Goal: Complete application form: Complete application form

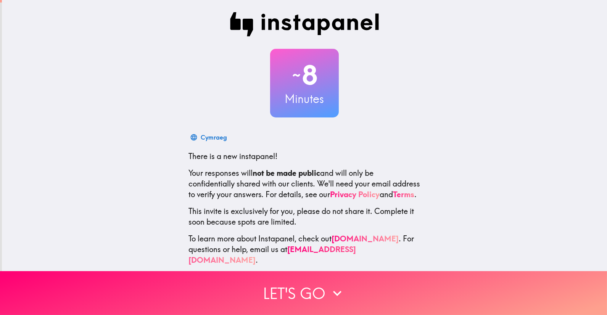
scroll to position [15, 0]
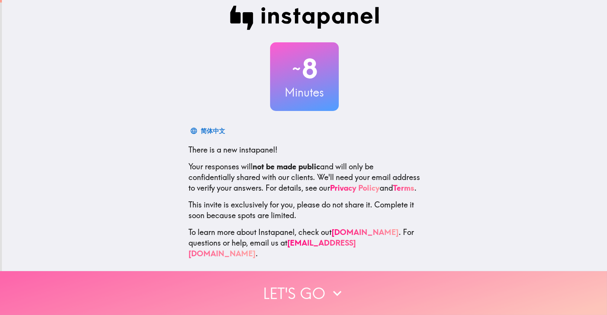
click at [299, 292] on button "Let's go" at bounding box center [303, 293] width 607 height 44
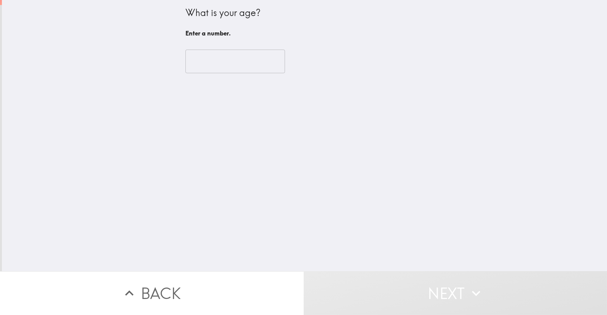
click at [241, 56] on input "number" at bounding box center [235, 62] width 100 height 24
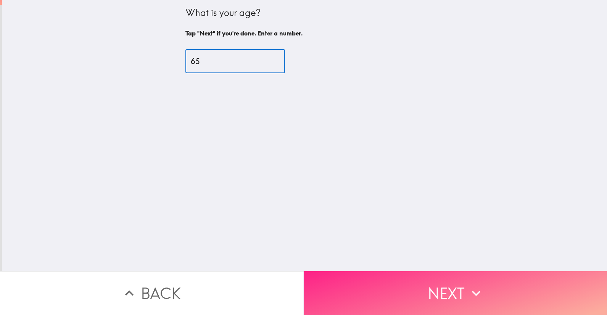
type input "65"
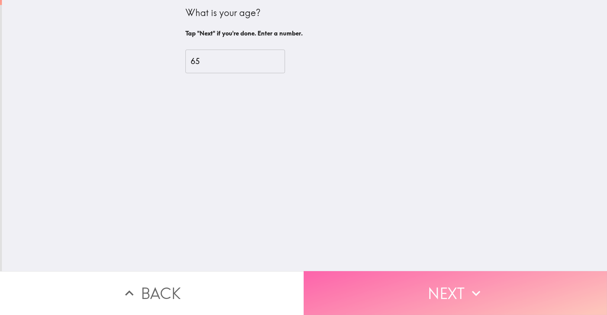
click at [442, 286] on button "Next" at bounding box center [456, 293] width 304 height 44
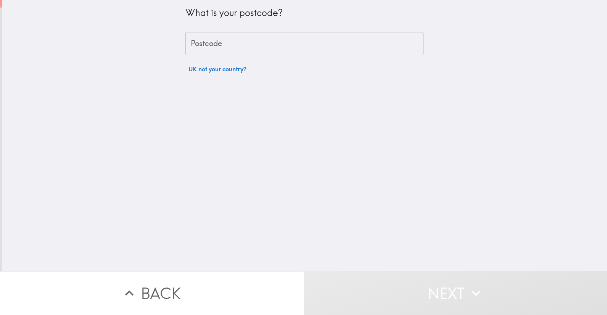
click at [234, 50] on input "Postcode" at bounding box center [304, 44] width 238 height 24
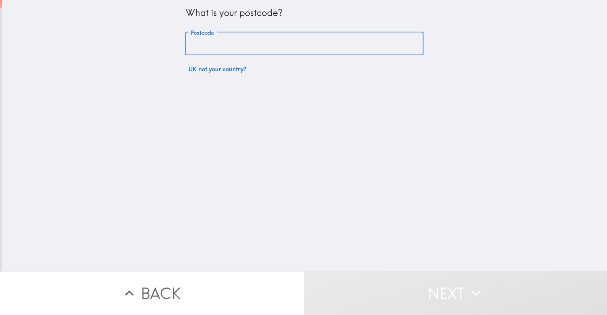
type input "LL54 6PL"
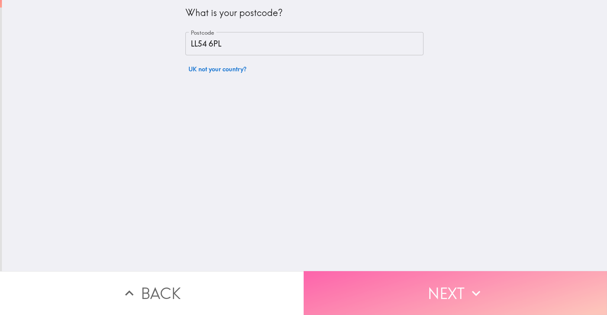
click at [447, 290] on button "Next" at bounding box center [456, 293] width 304 height 44
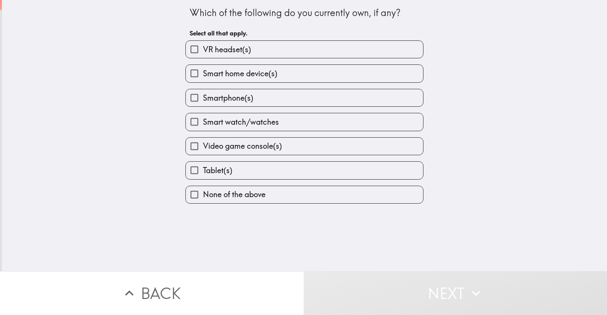
click at [234, 103] on span "Smartphone(s)" at bounding box center [228, 98] width 50 height 11
click at [203, 103] on input "Smartphone(s)" at bounding box center [194, 97] width 17 height 17
checkbox input "true"
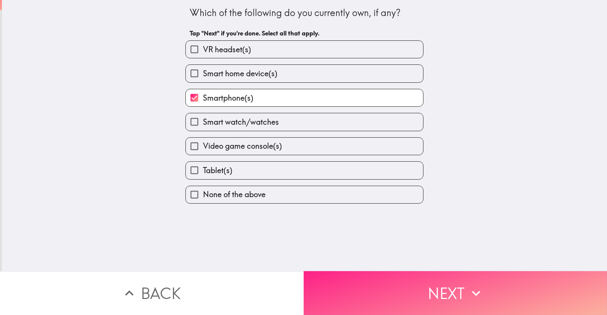
click at [455, 288] on button "Next" at bounding box center [456, 293] width 304 height 44
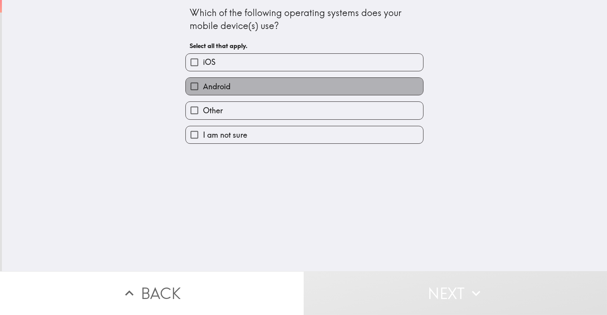
click at [241, 95] on label "Android" at bounding box center [304, 86] width 237 height 17
click at [203, 95] on input "Android" at bounding box center [194, 86] width 17 height 17
checkbox input "true"
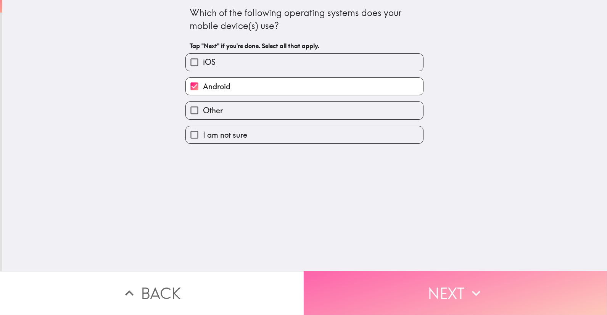
click at [449, 290] on button "Next" at bounding box center [456, 293] width 304 height 44
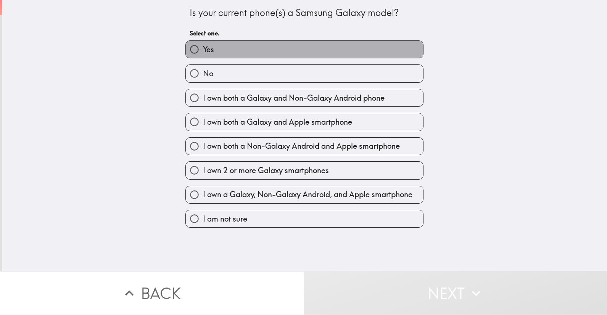
click at [279, 56] on label "Yes" at bounding box center [304, 49] width 237 height 17
click at [203, 56] on input "Yes" at bounding box center [194, 49] width 17 height 17
radio input "true"
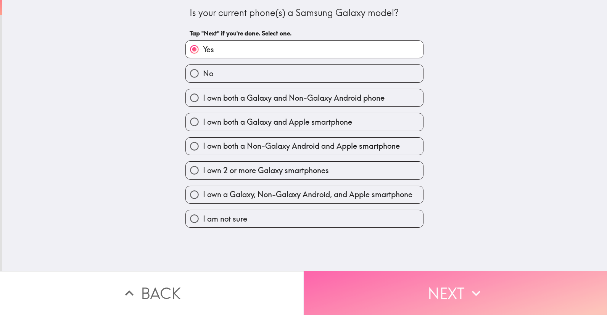
click at [456, 292] on button "Next" at bounding box center [456, 293] width 304 height 44
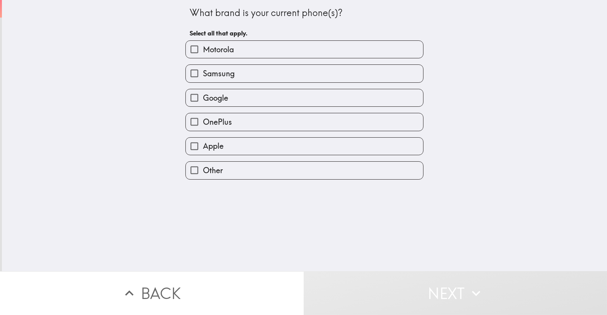
click at [254, 78] on label "Samsung" at bounding box center [304, 73] width 237 height 17
click at [203, 78] on input "Samsung" at bounding box center [194, 73] width 17 height 17
checkbox input "true"
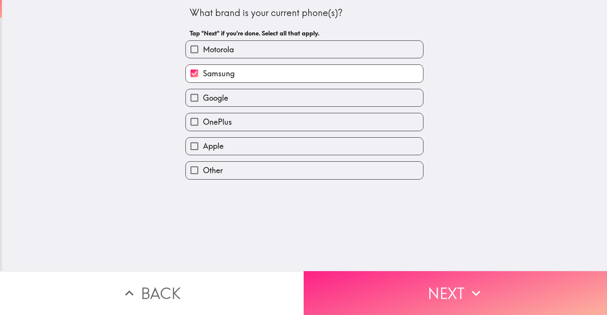
click at [433, 287] on button "Next" at bounding box center [456, 293] width 304 height 44
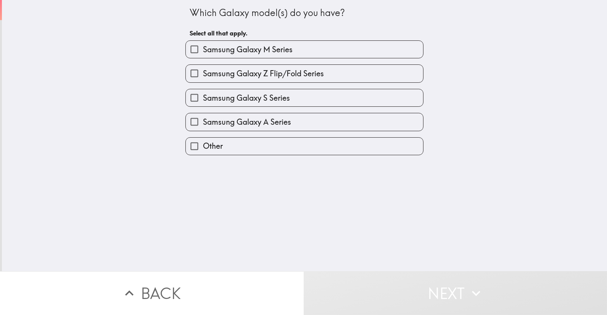
click at [263, 127] on span "Samsung Galaxy A Series" at bounding box center [247, 122] width 88 height 11
click at [203, 130] on input "Samsung Galaxy A Series" at bounding box center [194, 121] width 17 height 17
checkbox input "true"
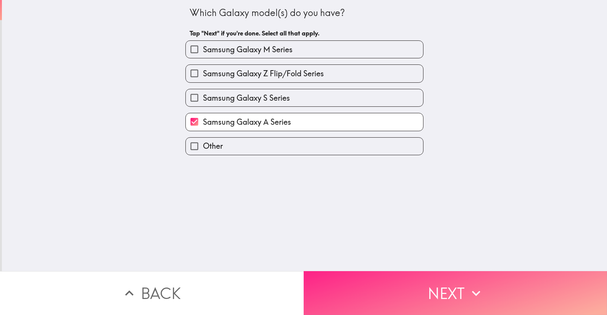
click at [449, 300] on button "Next" at bounding box center [456, 293] width 304 height 44
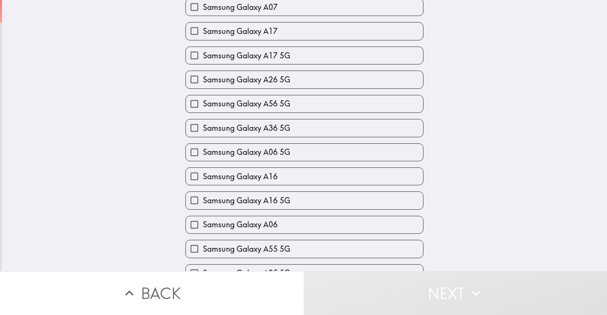
scroll to position [127, 0]
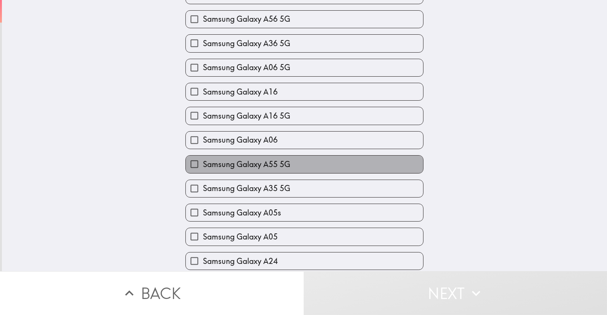
click at [287, 173] on label "Samsung Galaxy A55 5G" at bounding box center [304, 164] width 237 height 17
click at [203, 173] on input "Samsung Galaxy A55 5G" at bounding box center [194, 164] width 17 height 17
checkbox input "true"
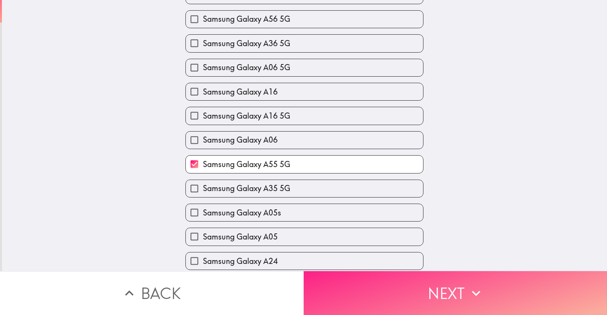
click at [436, 285] on button "Next" at bounding box center [456, 293] width 304 height 44
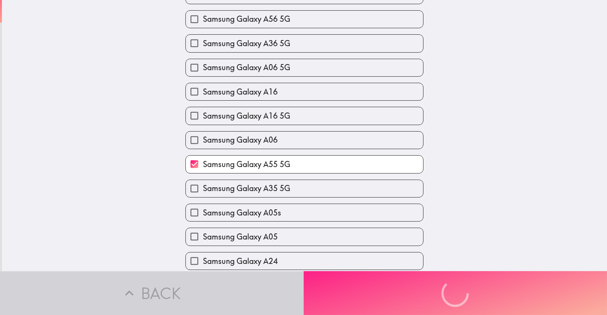
scroll to position [0, 0]
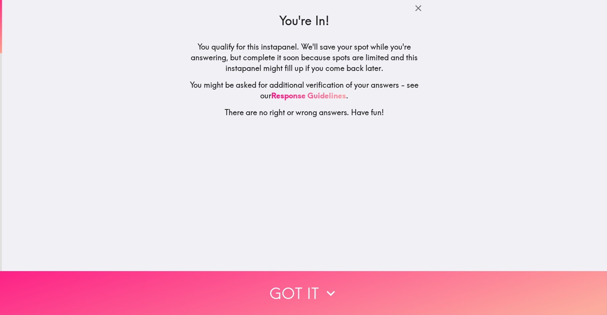
click at [311, 283] on button "Got it" at bounding box center [303, 293] width 607 height 44
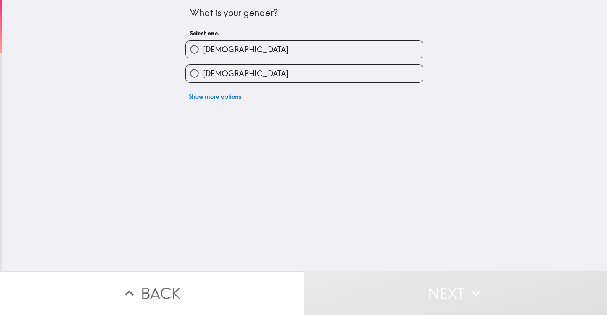
click at [207, 48] on span "[DEMOGRAPHIC_DATA]" at bounding box center [245, 49] width 85 height 11
click at [203, 48] on input "[DEMOGRAPHIC_DATA]" at bounding box center [194, 49] width 17 height 17
radio input "true"
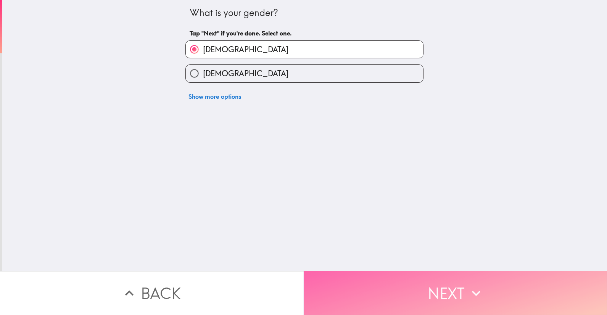
click at [464, 295] on button "Next" at bounding box center [456, 293] width 304 height 44
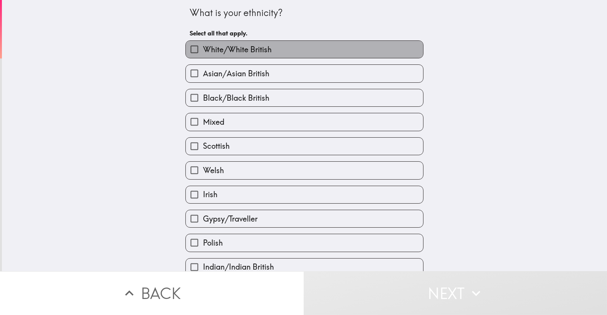
click at [251, 52] on span "White/White British" at bounding box center [237, 49] width 69 height 11
click at [203, 52] on input "White/White British" at bounding box center [194, 49] width 17 height 17
checkbox input "true"
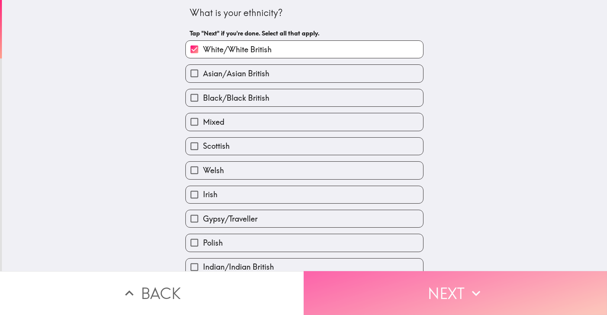
click at [462, 294] on button "Next" at bounding box center [456, 293] width 304 height 44
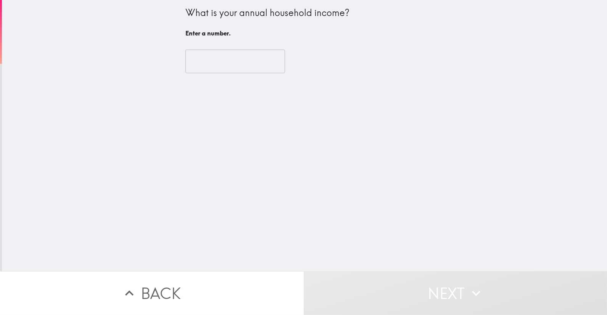
click at [195, 58] on input "number" at bounding box center [235, 62] width 100 height 24
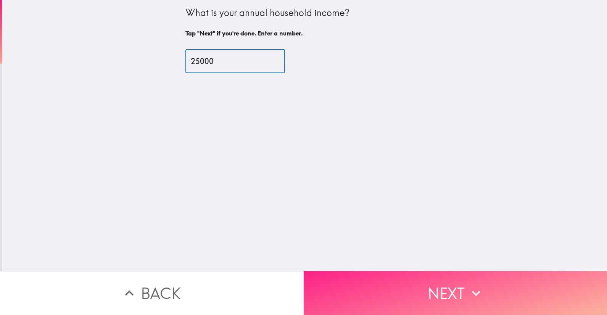
type input "25000"
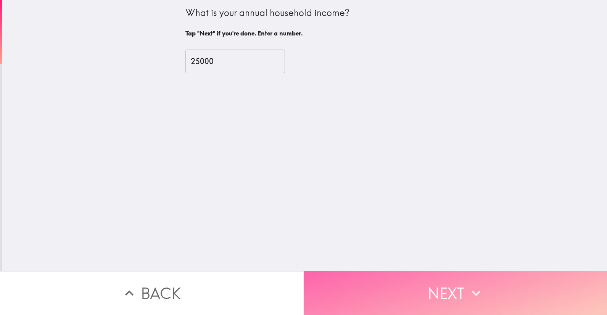
click at [449, 284] on button "Next" at bounding box center [456, 293] width 304 height 44
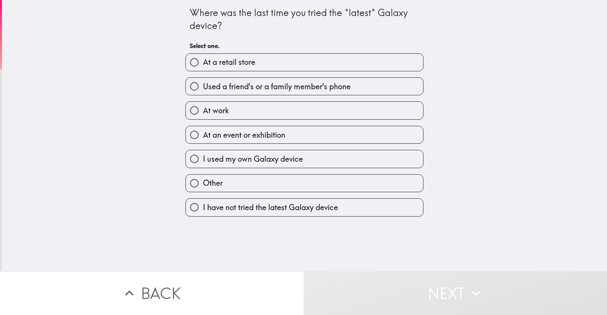
click at [220, 213] on span "I have not tried the latest Galaxy device" at bounding box center [270, 207] width 135 height 11
click at [203, 216] on input "I have not tried the latest Galaxy device" at bounding box center [194, 207] width 17 height 17
radio input "true"
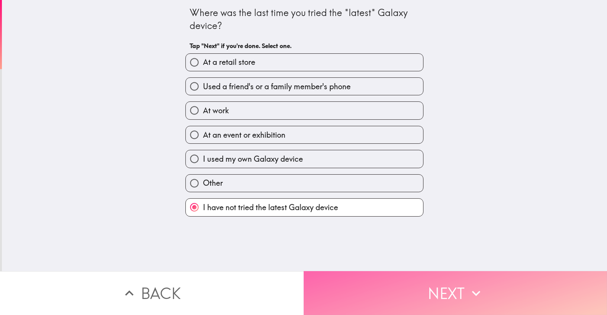
click at [446, 282] on button "Next" at bounding box center [456, 293] width 304 height 44
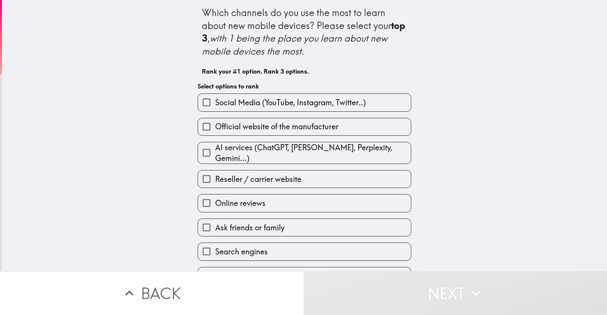
scroll to position [42, 0]
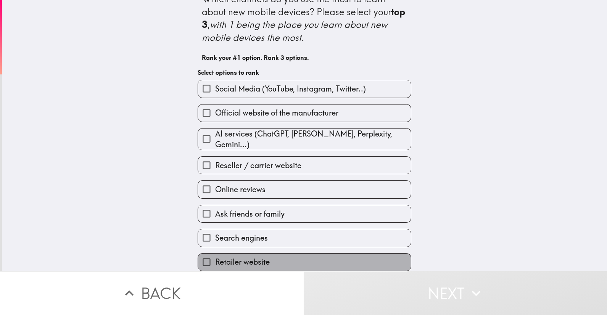
click at [261, 257] on span "Retailer website" at bounding box center [242, 262] width 55 height 11
click at [215, 254] on input "Retailer website" at bounding box center [206, 262] width 17 height 17
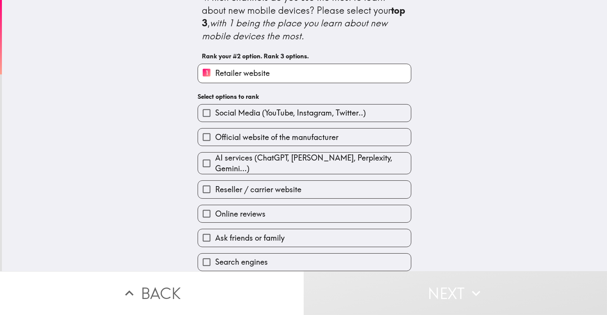
click at [284, 132] on span "Official website of the manufacturer" at bounding box center [276, 137] width 123 height 11
click at [215, 129] on input "Official website of the manufacturer" at bounding box center [206, 137] width 17 height 17
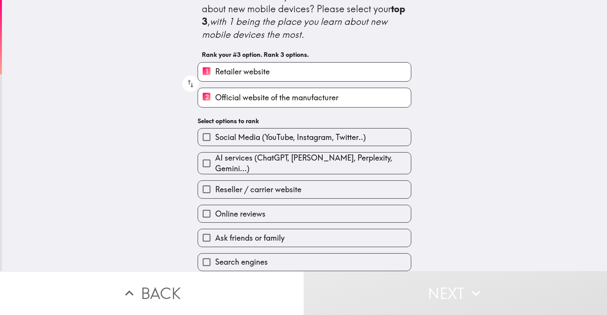
click at [230, 233] on span "Ask friends or family" at bounding box center [249, 238] width 69 height 11
click at [215, 229] on input "Ask friends or family" at bounding box center [206, 237] width 17 height 17
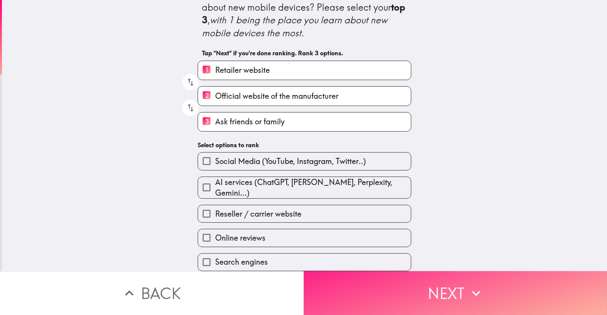
click at [450, 289] on button "Next" at bounding box center [456, 293] width 304 height 44
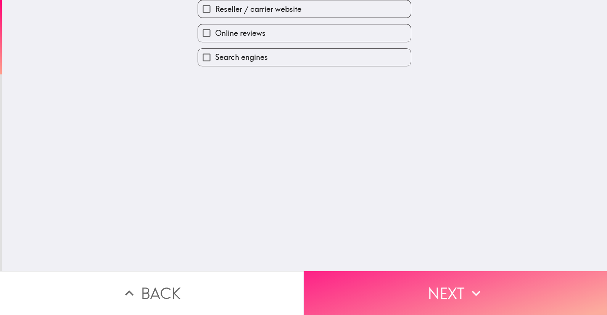
scroll to position [0, 0]
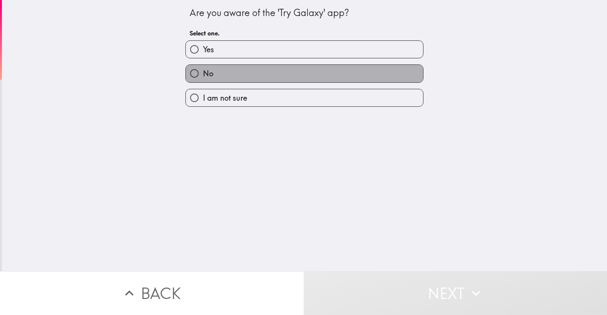
click at [277, 73] on label "No" at bounding box center [304, 73] width 237 height 17
click at [203, 73] on input "No" at bounding box center [194, 73] width 17 height 17
radio input "true"
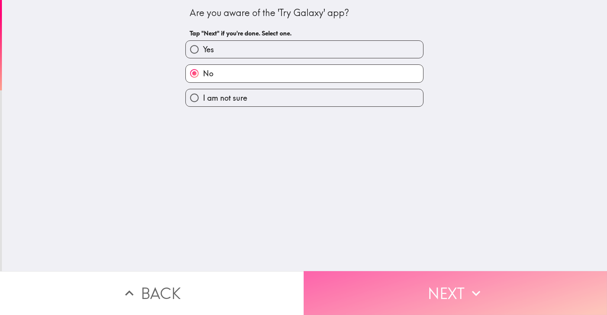
click at [418, 292] on button "Next" at bounding box center [456, 293] width 304 height 44
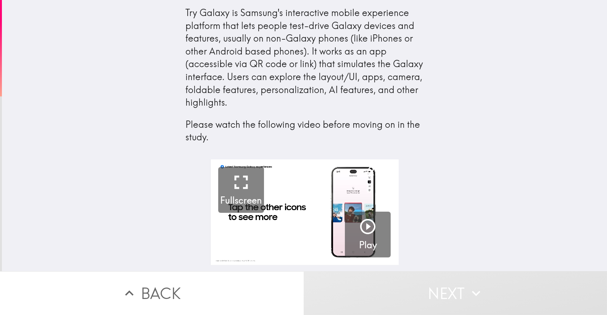
click at [469, 231] on div "2:49 Fullscreen Play" at bounding box center [304, 215] width 605 height 112
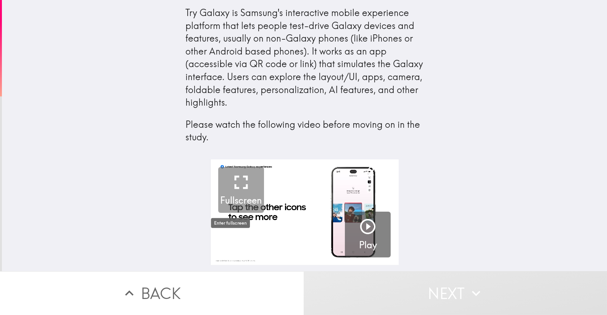
click at [237, 176] on icon "button" at bounding box center [241, 182] width 23 height 23
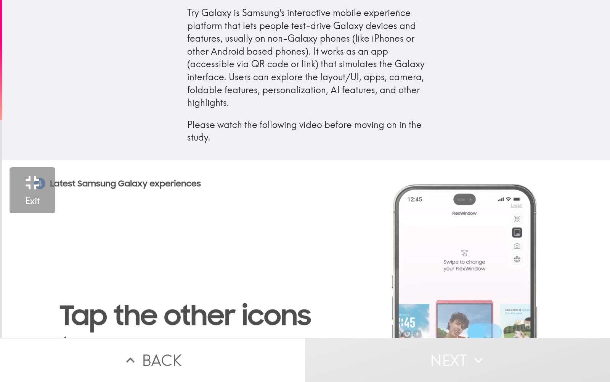
click at [470, 183] on video "button" at bounding box center [307, 330] width 610 height 343
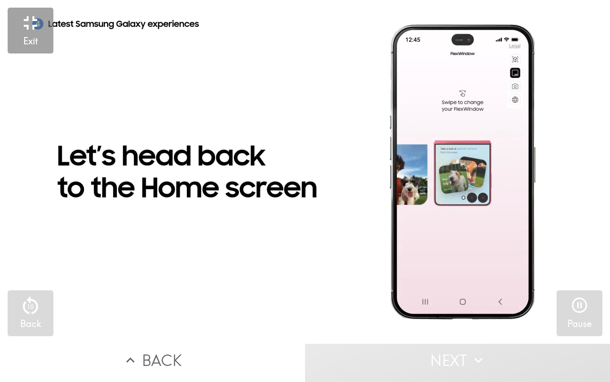
click at [470, 183] on video "button" at bounding box center [305, 171] width 610 height 343
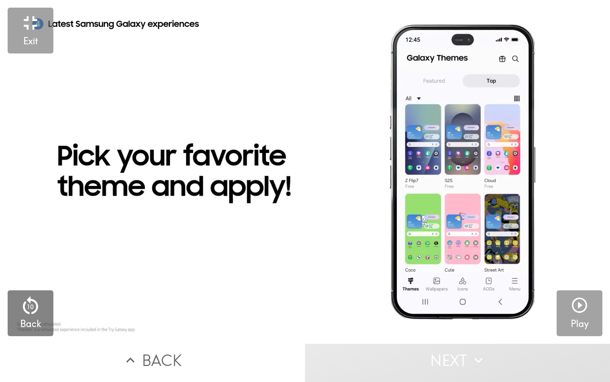
click at [591, 315] on button "Play" at bounding box center [580, 313] width 46 height 46
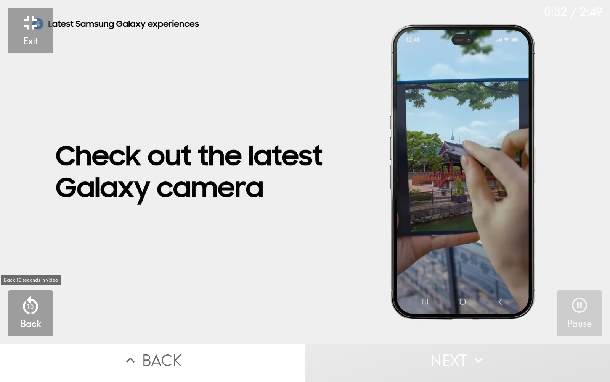
click at [30, 313] on icon "button" at bounding box center [30, 305] width 23 height 23
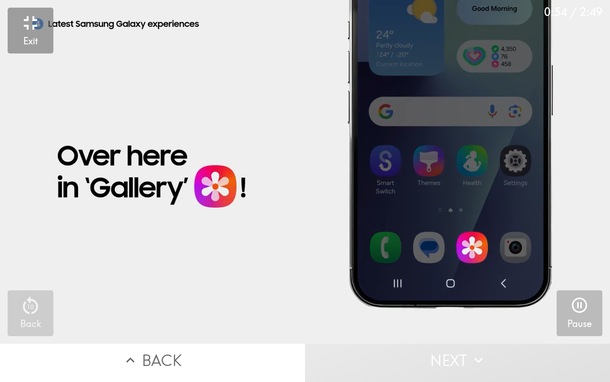
click at [586, 304] on icon "button" at bounding box center [579, 304] width 15 height 15
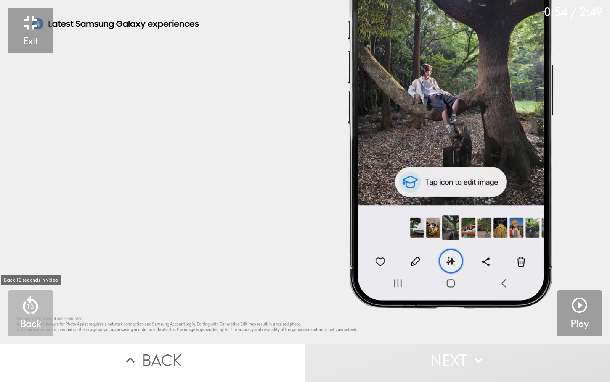
click at [24, 304] on icon "button" at bounding box center [30, 305] width 15 height 18
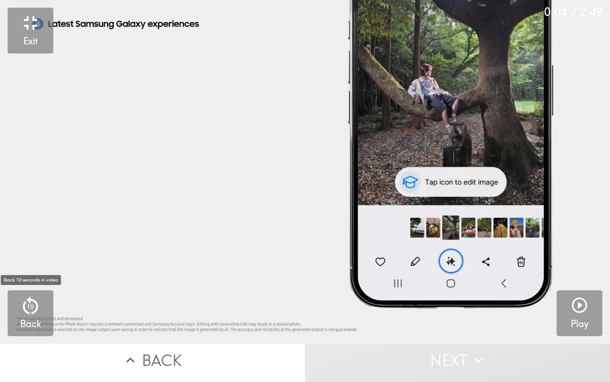
click at [24, 304] on icon "button" at bounding box center [30, 305] width 15 height 18
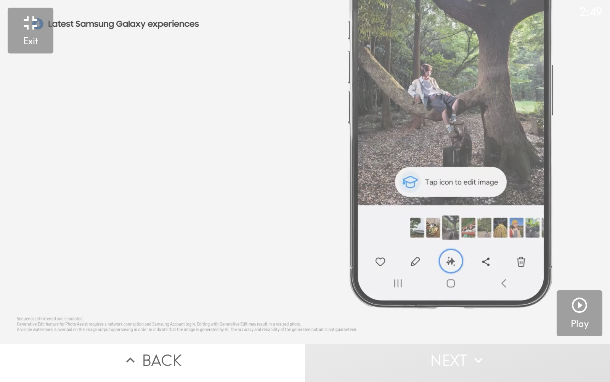
click at [24, 304] on video "button" at bounding box center [305, 171] width 610 height 343
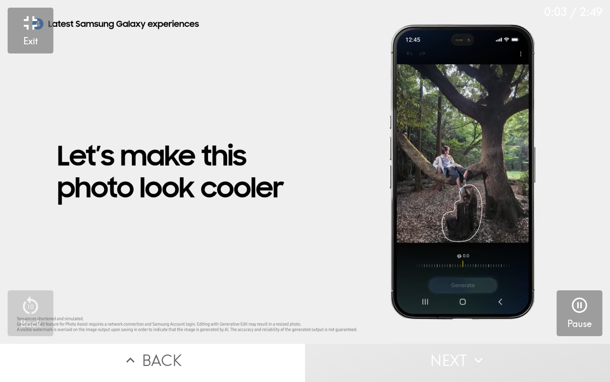
click at [598, 6] on div "0:03 / 2:49" at bounding box center [573, 12] width 58 height 16
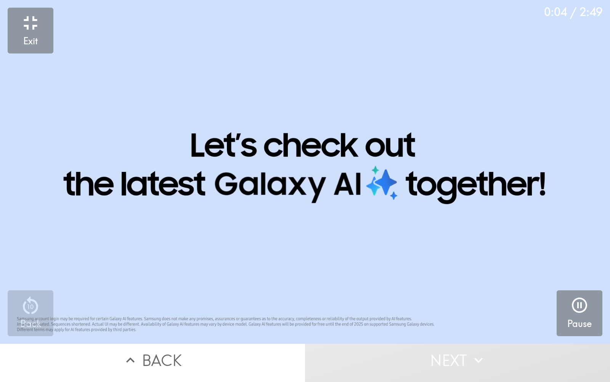
drag, startPoint x: 561, startPoint y: 18, endPoint x: 574, endPoint y: 17, distance: 12.6
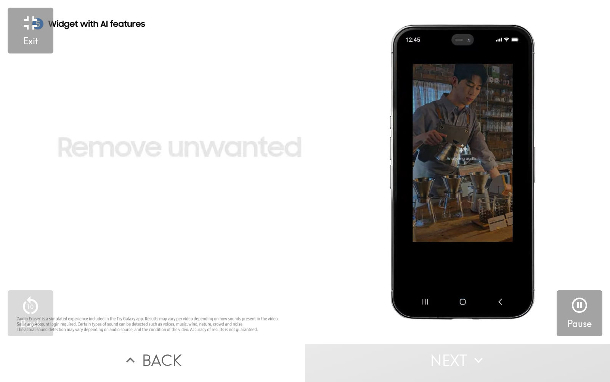
click at [561, 18] on div "0:04 / 2:49" at bounding box center [573, 12] width 58 height 16
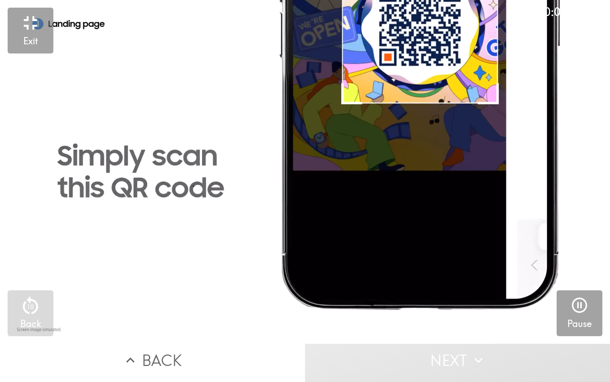
drag, startPoint x: 584, startPoint y: 14, endPoint x: 601, endPoint y: 9, distance: 17.9
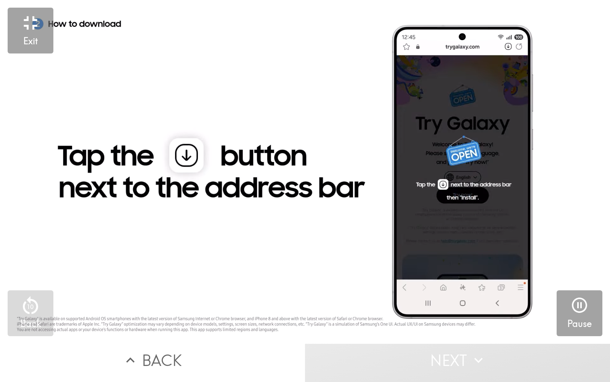
click at [585, 14] on div "0:04 / 2:49" at bounding box center [573, 12] width 58 height 16
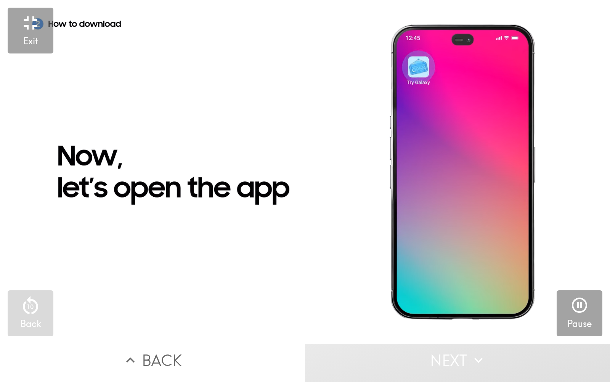
click at [601, 9] on div "0:04 / 2:49" at bounding box center [573, 12] width 58 height 16
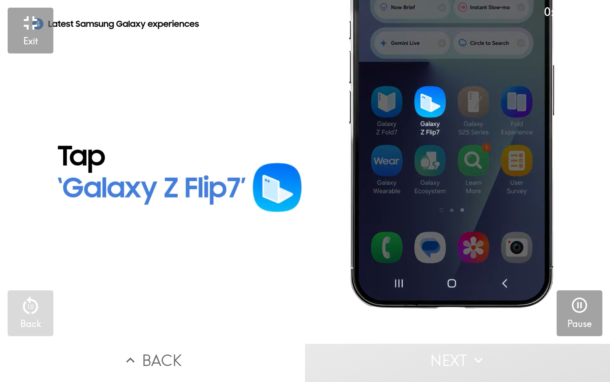
click at [548, 27] on video "button" at bounding box center [305, 171] width 610 height 343
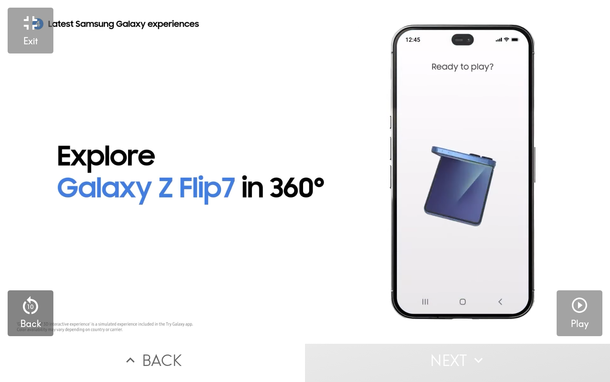
drag, startPoint x: 550, startPoint y: 18, endPoint x: 450, endPoint y: 62, distance: 108.8
click at [550, 18] on div "0:05 / 2:49" at bounding box center [573, 12] width 58 height 16
click at [35, 23] on icon "button" at bounding box center [30, 22] width 13 height 13
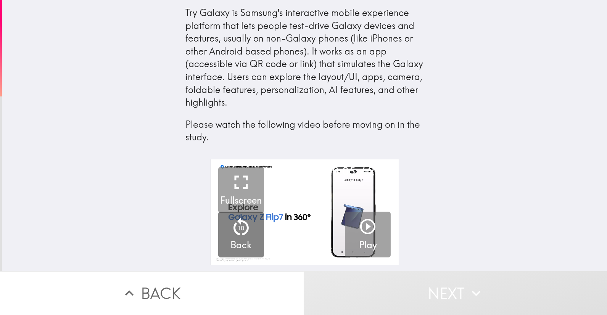
click at [167, 287] on button "Back" at bounding box center [152, 293] width 304 height 44
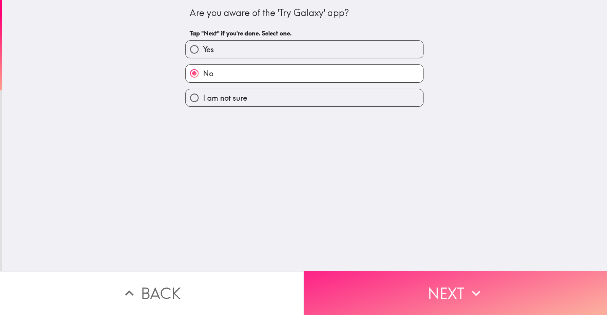
click at [451, 285] on button "Next" at bounding box center [456, 293] width 304 height 44
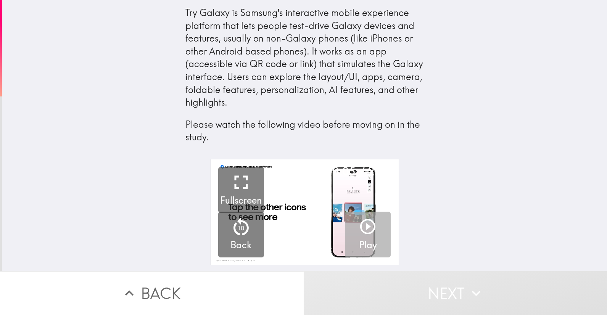
click at [366, 232] on icon "button" at bounding box center [368, 226] width 18 height 18
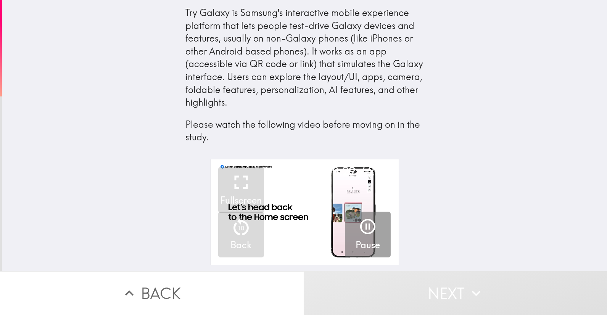
scroll to position [0, 3]
